Goal: Transaction & Acquisition: Book appointment/travel/reservation

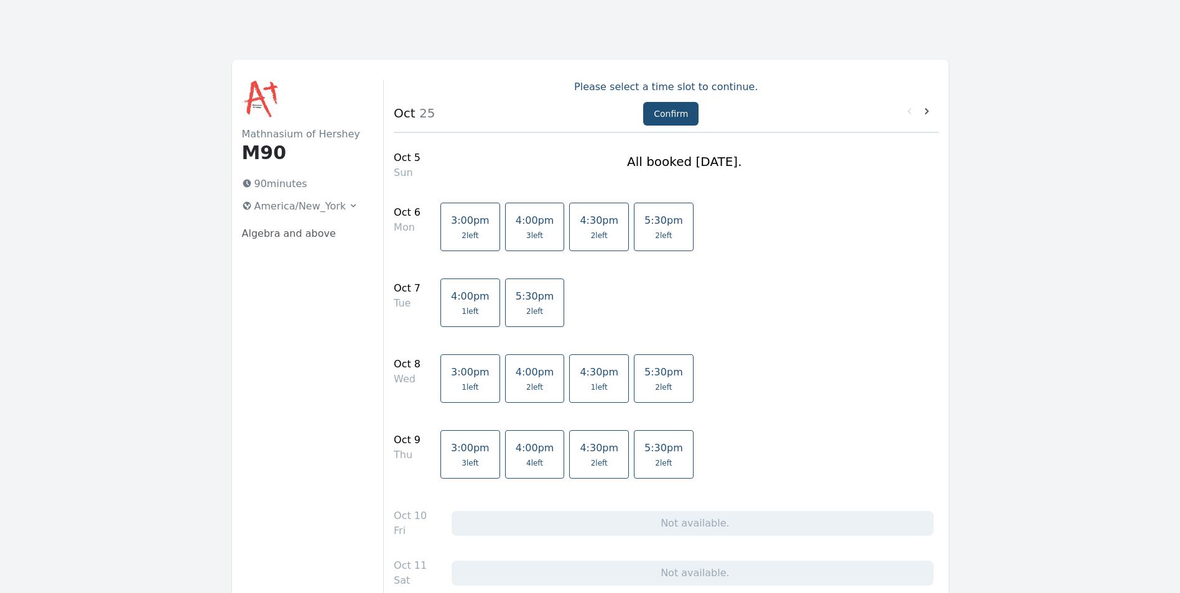
click at [581, 227] on link "4:30pm 2 left" at bounding box center [599, 227] width 60 height 49
click at [526, 314] on span "2 left" at bounding box center [534, 312] width 17 height 10
click at [591, 387] on span "1 left" at bounding box center [599, 387] width 17 height 10
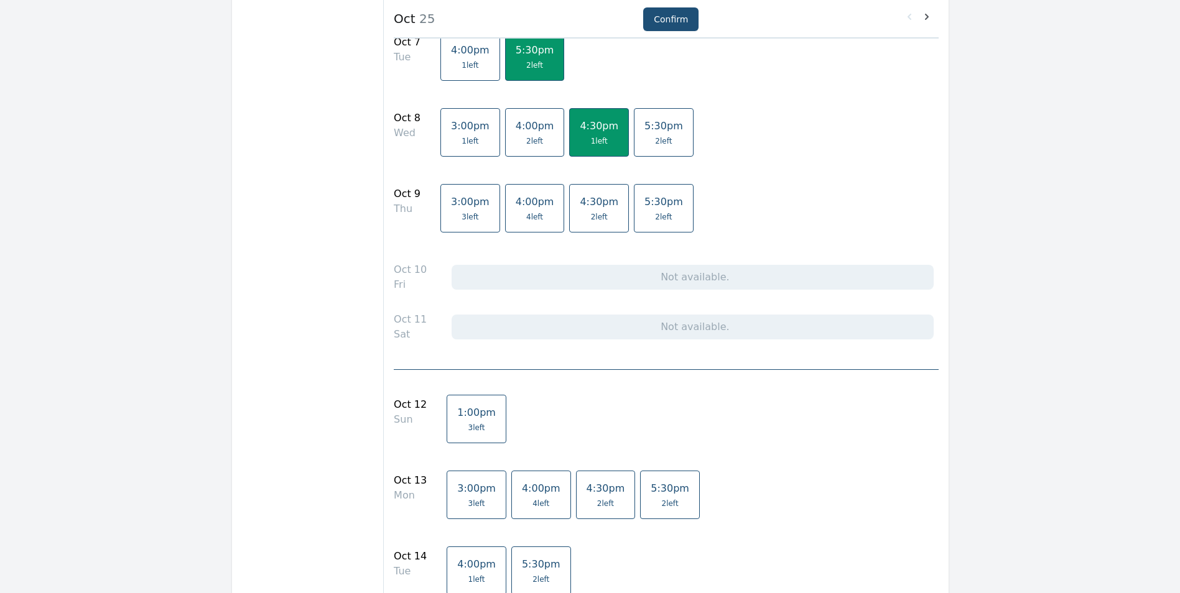
scroll to position [249, 0]
click at [458, 407] on span "1:00pm" at bounding box center [476, 410] width 39 height 12
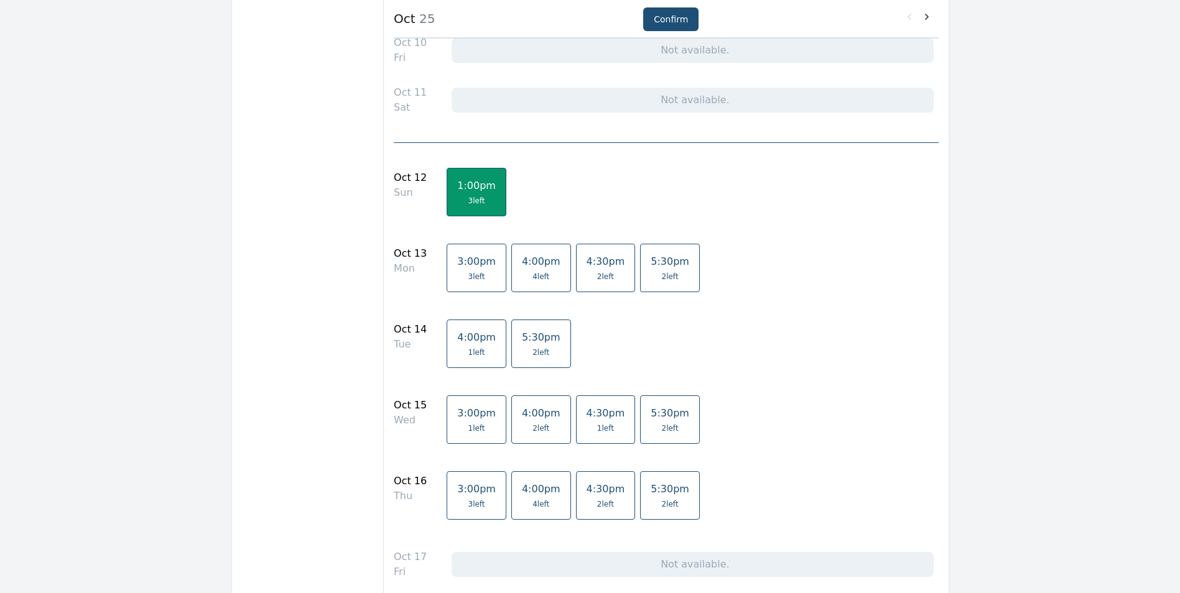
scroll to position [497, 0]
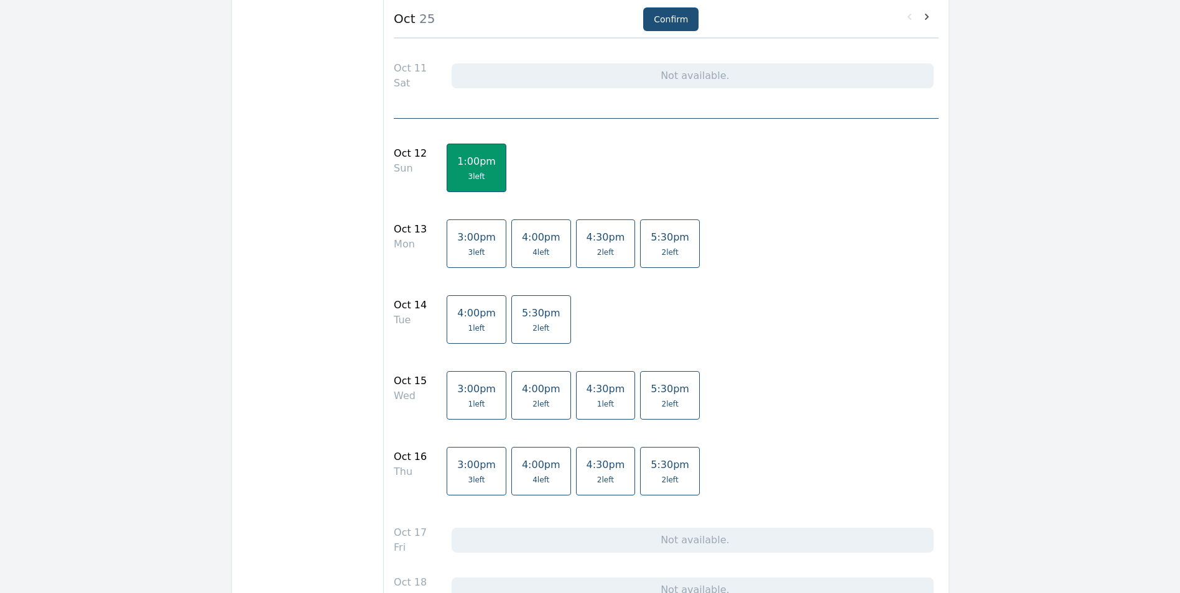
click at [597, 251] on span "2 left" at bounding box center [605, 252] width 17 height 10
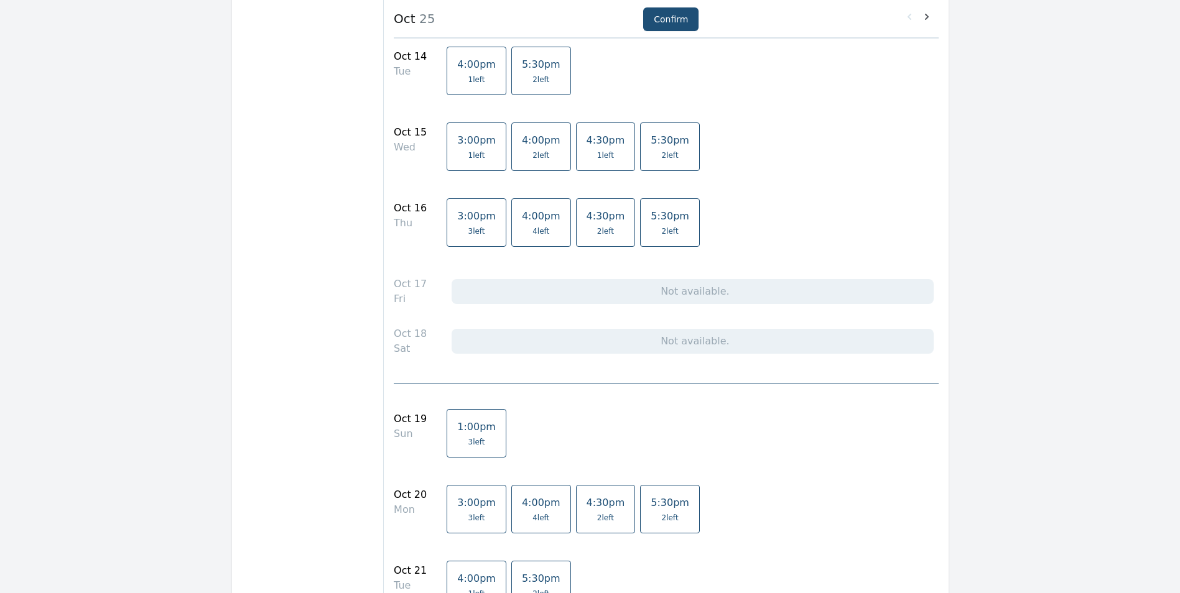
scroll to position [808, 0]
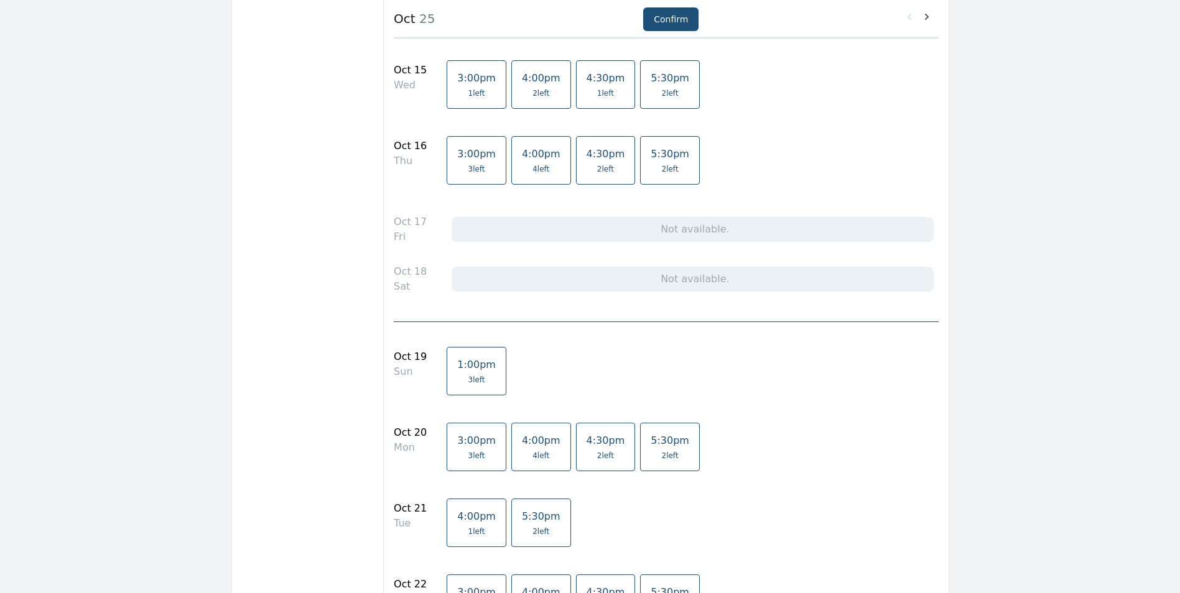
click at [468, 372] on link "1:00pm 3 left" at bounding box center [476, 371] width 60 height 49
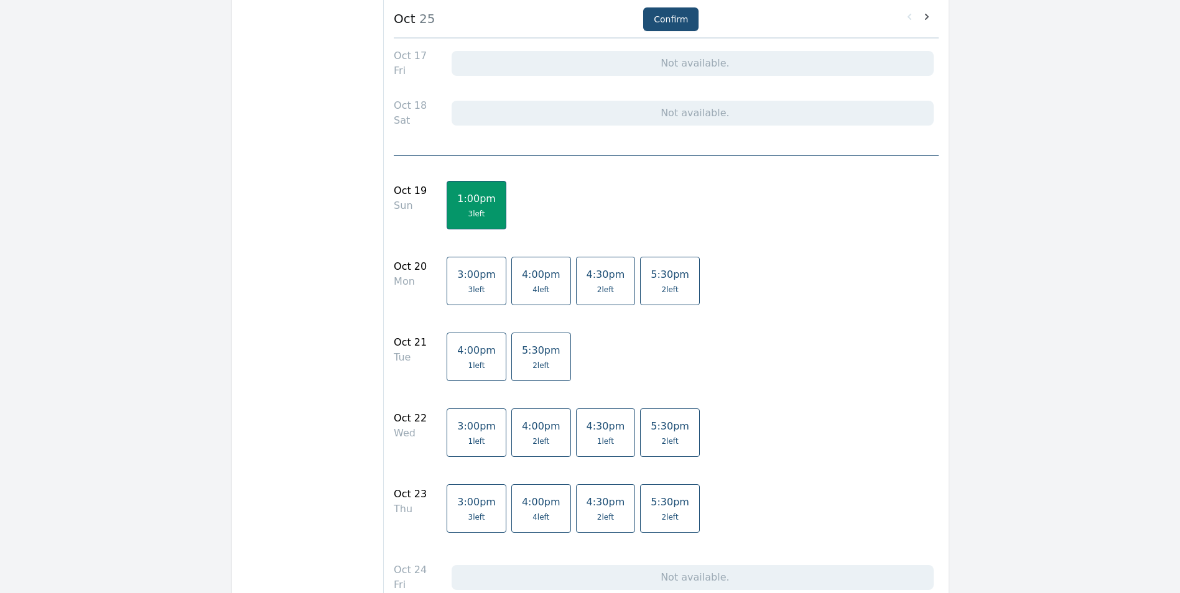
scroll to position [995, 0]
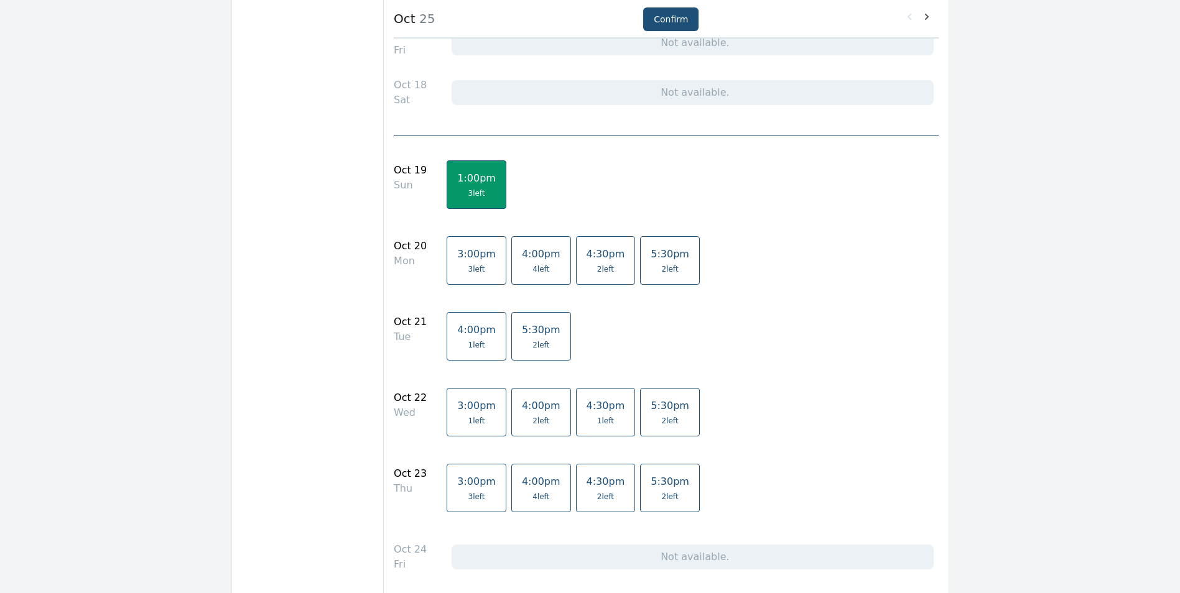
click at [474, 343] on span "1 left" at bounding box center [476, 345] width 39 height 10
click at [476, 345] on span "1 left" at bounding box center [476, 345] width 39 height 10
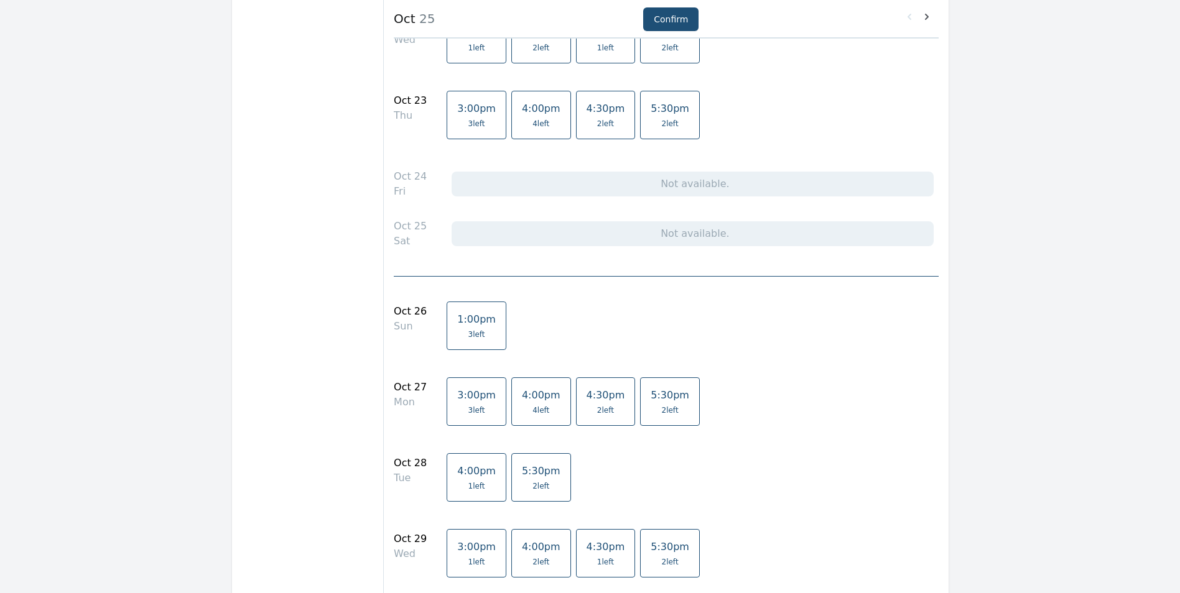
scroll to position [1430, 0]
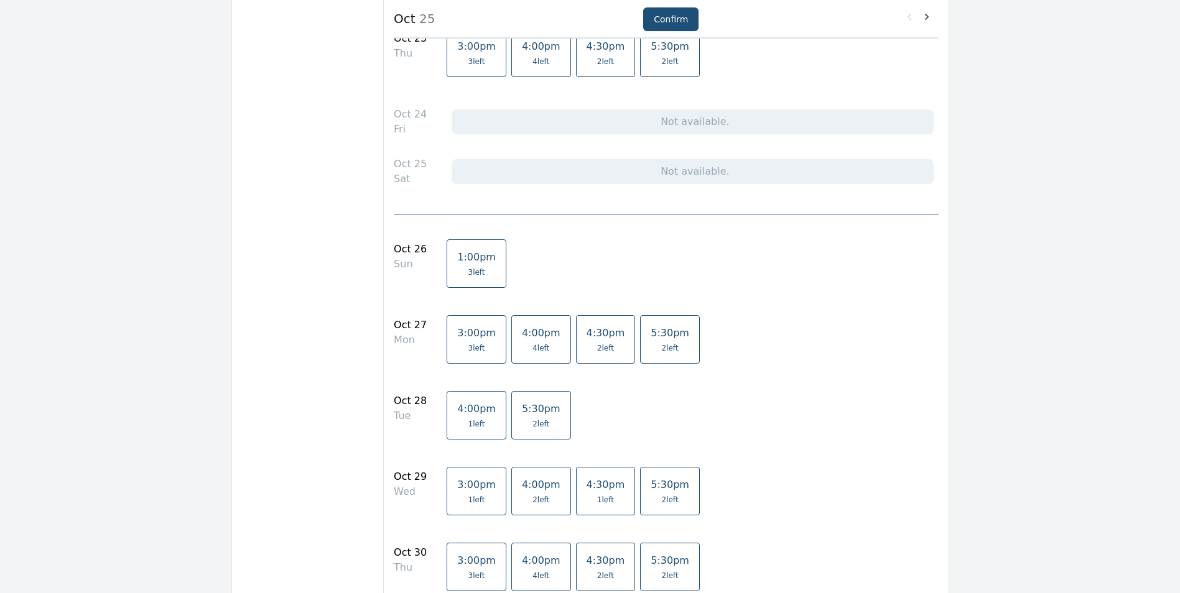
click at [591, 346] on span "2 left" at bounding box center [605, 348] width 39 height 10
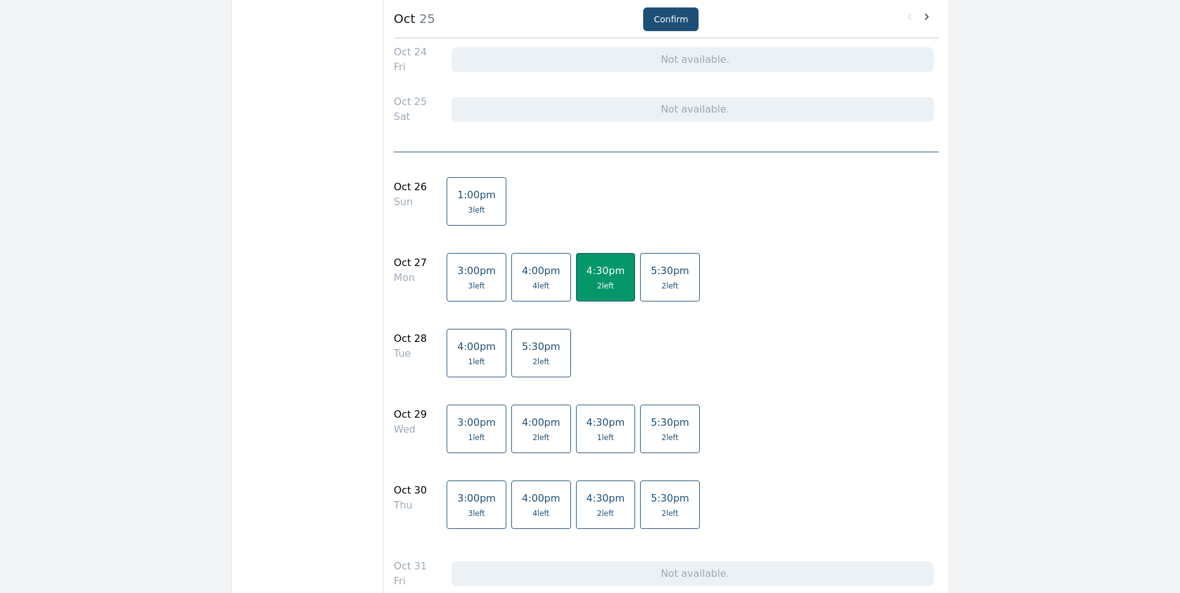
click at [469, 361] on span "1 left" at bounding box center [476, 362] width 39 height 10
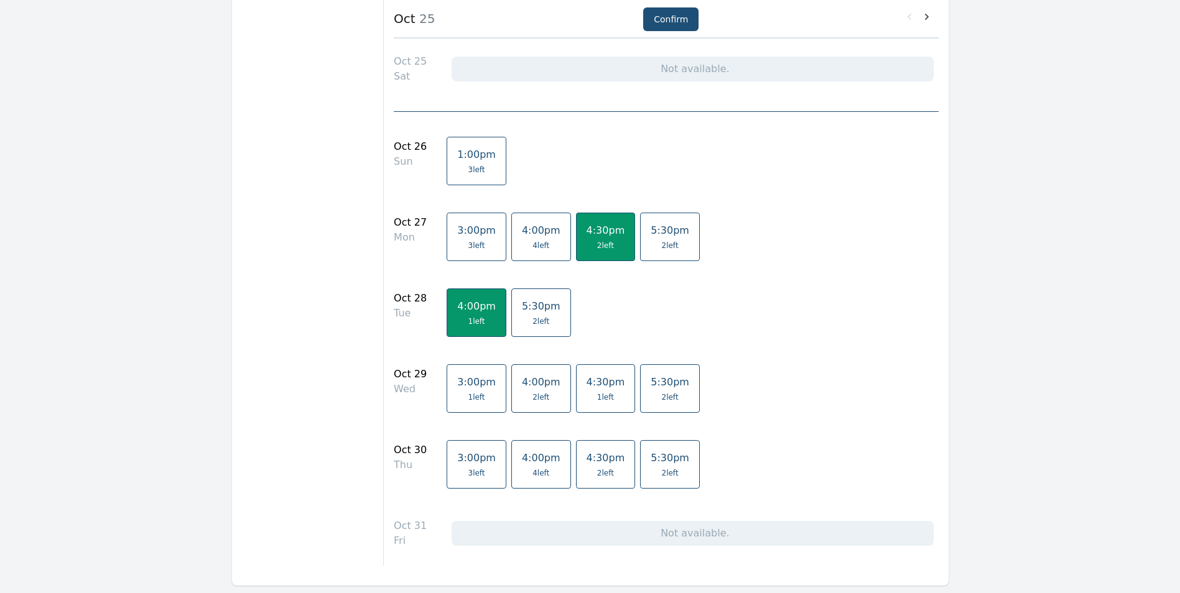
scroll to position [1555, 0]
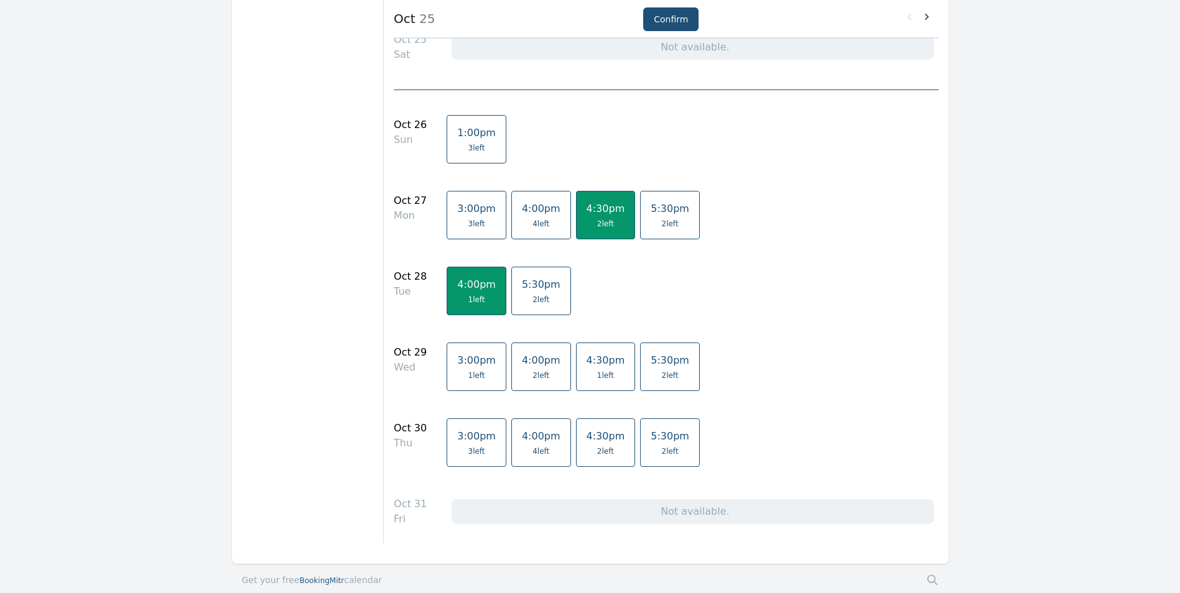
click at [586, 376] on span "1 left" at bounding box center [605, 376] width 39 height 10
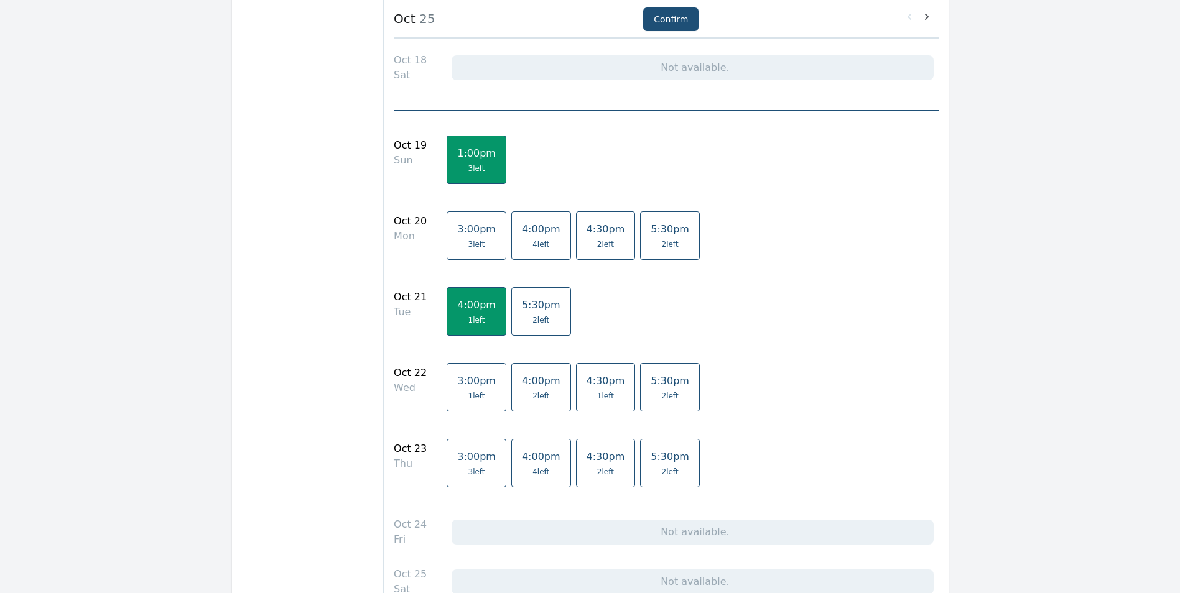
scroll to position [1003, 0]
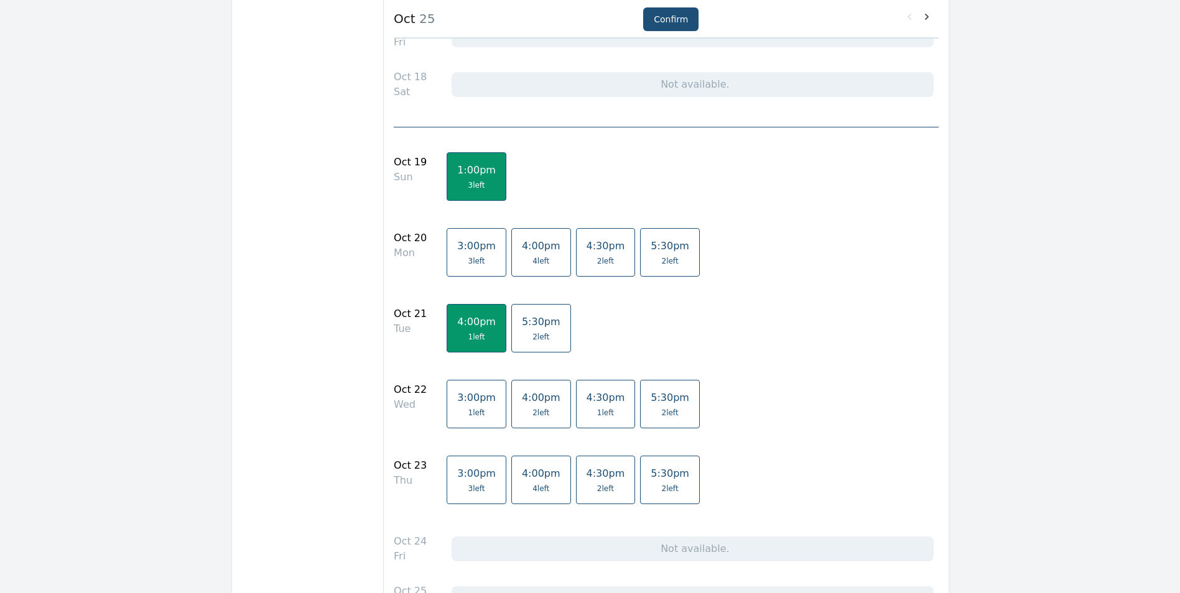
click at [452, 178] on link "1:00pm 3 left" at bounding box center [476, 176] width 60 height 49
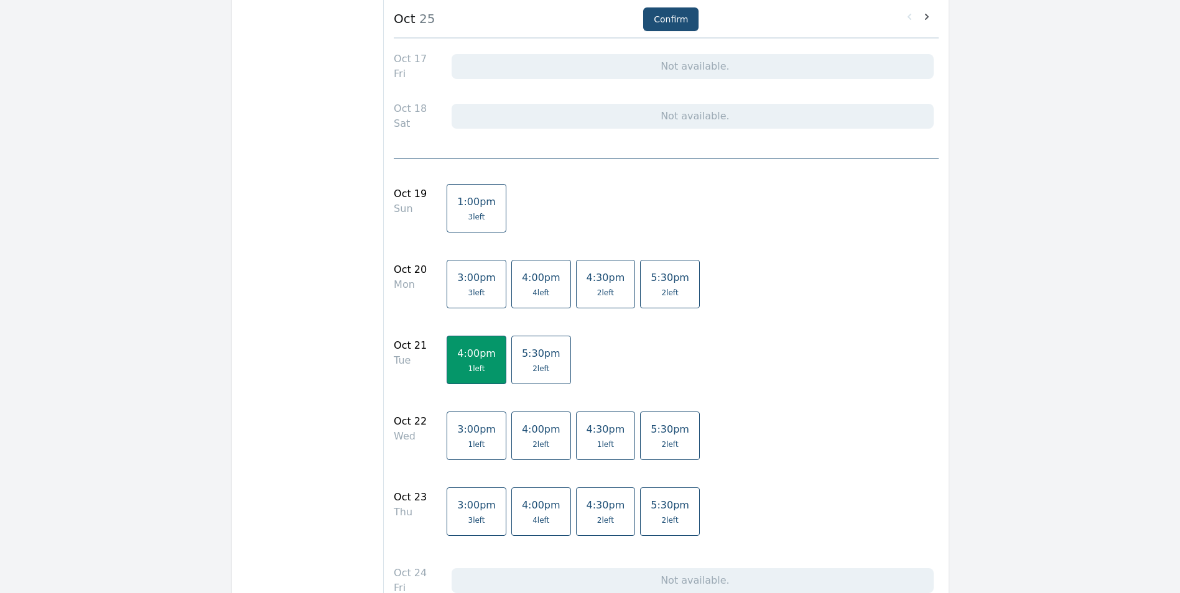
scroll to position [941, 0]
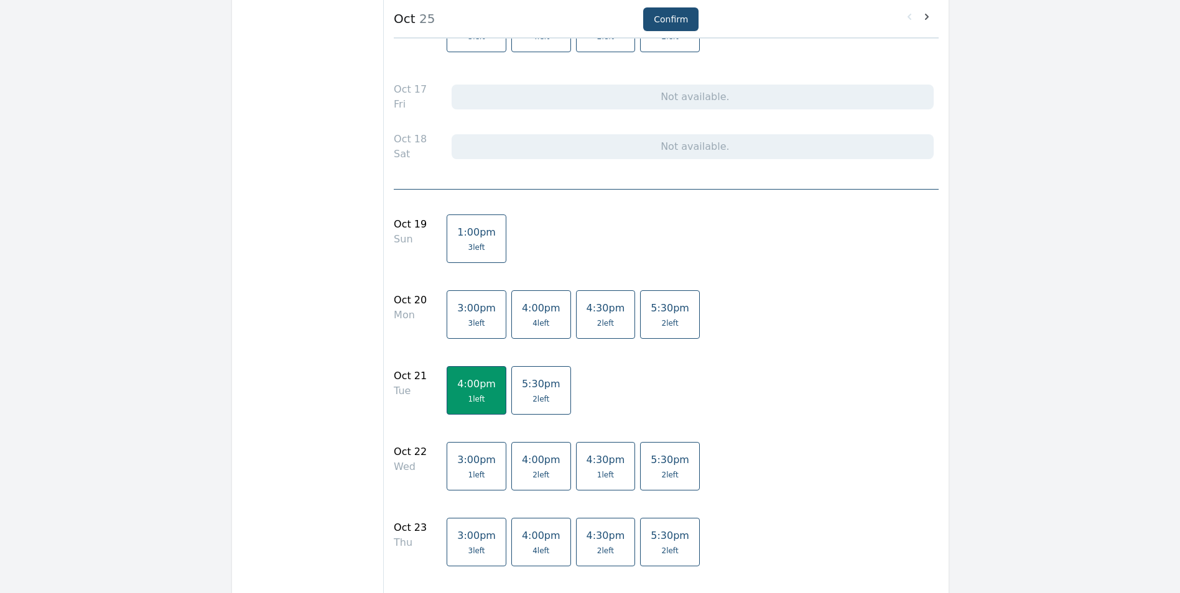
click at [473, 246] on span "3 left" at bounding box center [476, 248] width 39 height 10
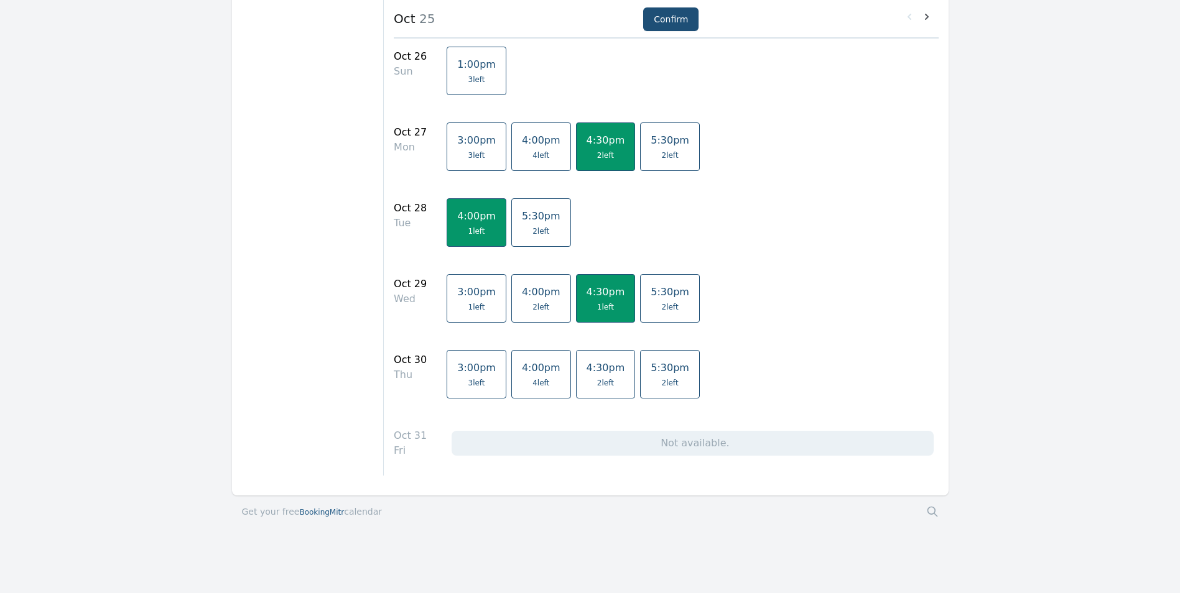
scroll to position [1625, 0]
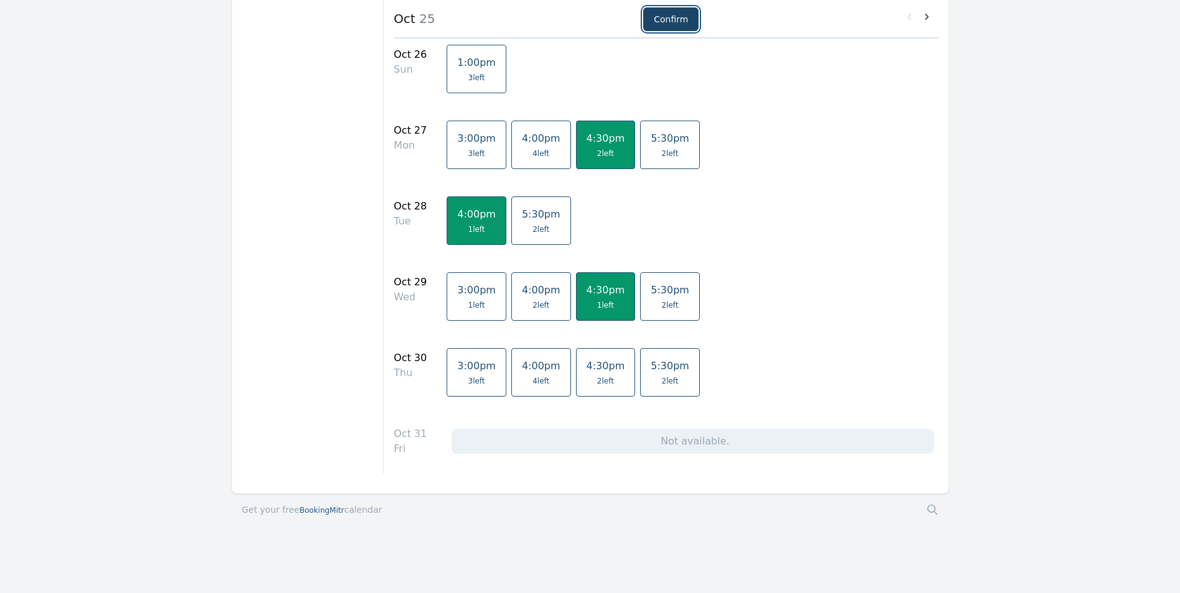
click at [665, 19] on button "Confirm" at bounding box center [670, 19] width 55 height 24
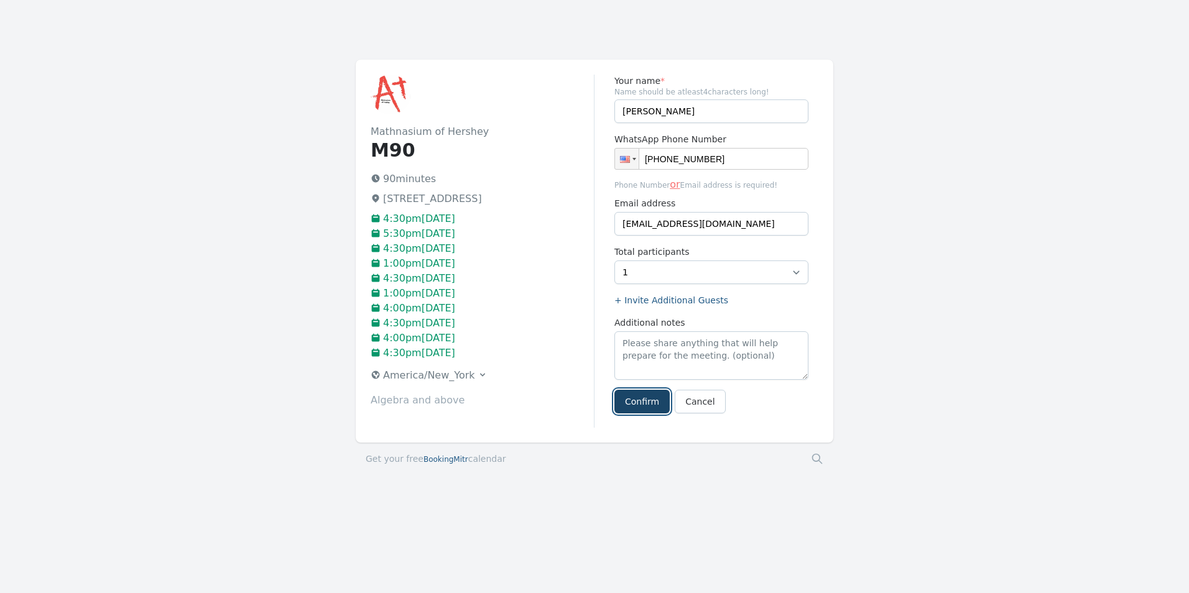
click at [651, 404] on button "Confirm" at bounding box center [641, 402] width 55 height 24
